Goal: Communication & Community: Answer question/provide support

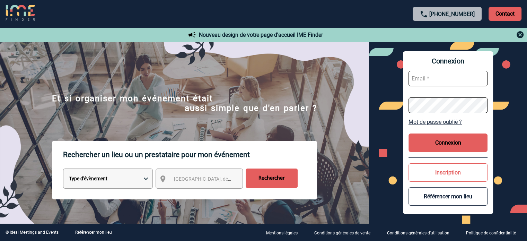
type input "jjandaux@ime-groupe.com"
click at [435, 144] on button "Connexion" at bounding box center [448, 142] width 79 height 18
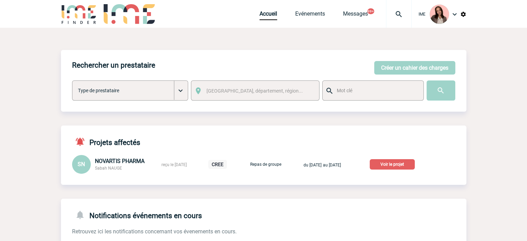
click at [393, 166] on p "Voir le projet" at bounding box center [392, 164] width 45 height 10
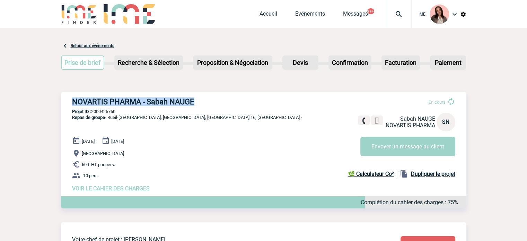
drag, startPoint x: 66, startPoint y: 98, endPoint x: 228, endPoint y: 94, distance: 161.5
click at [228, 94] on div "NOVARTIS PHARMA - Sabah NAUGE En cours Sabah NAUGE NOVARTIS PHARMA SN Envoyer u…" at bounding box center [263, 144] width 405 height 105
copy h3 "NOVARTIS PHARMA - Sabah NAUGE"
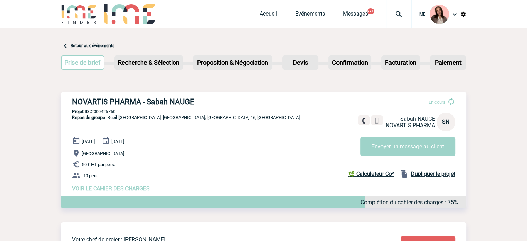
click at [110, 114] on p "Projet ID : 2000425750" at bounding box center [263, 111] width 405 height 5
click at [109, 112] on p "Projet ID : 2000425750" at bounding box center [263, 111] width 405 height 5
copy p "2000425750"
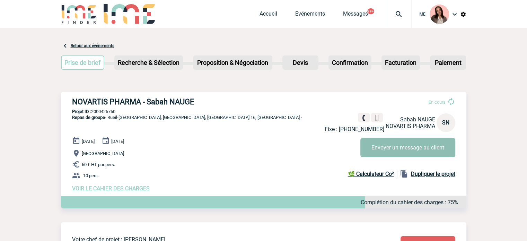
click at [425, 156] on button "Envoyer un message au client" at bounding box center [407, 147] width 95 height 19
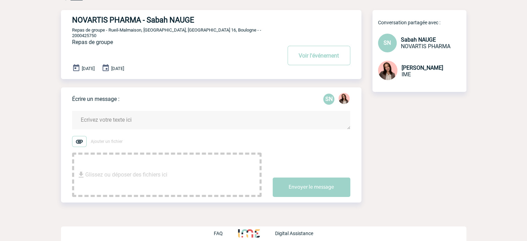
scroll to position [35, 0]
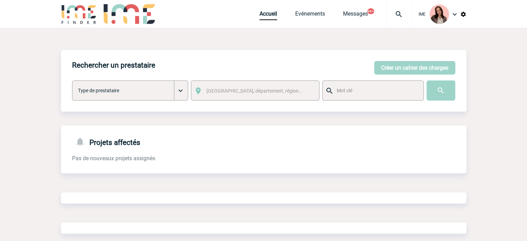
click at [399, 4] on div at bounding box center [399, 14] width 26 height 28
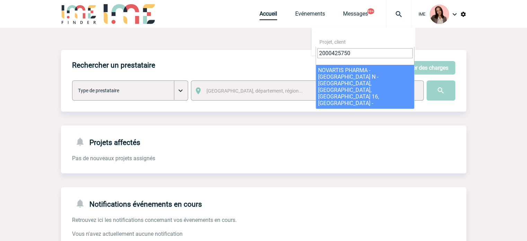
type input "2000425750"
select select "25251"
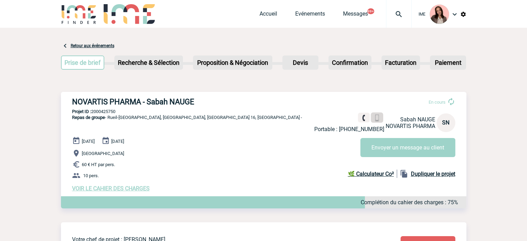
click at [372, 118] on link at bounding box center [377, 118] width 12 height 10
click at [97, 119] on span "Repas de groupe" at bounding box center [88, 117] width 33 height 5
click at [100, 110] on p "Projet ID : 2000425750" at bounding box center [263, 111] width 405 height 5
copy p "2000425750"
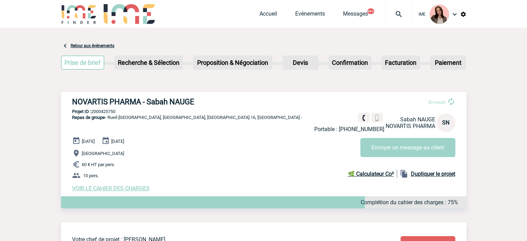
click at [156, 97] on h3 "NOVARTIS PHARMA - Sabah NAUGE" at bounding box center [176, 101] width 208 height 9
click at [156, 98] on h3 "NOVARTIS PHARMA - Sabah NAUGE" at bounding box center [176, 101] width 208 height 9
copy h3 "[GEOGRAPHIC_DATA]"
